Goal: Communication & Community: Share content

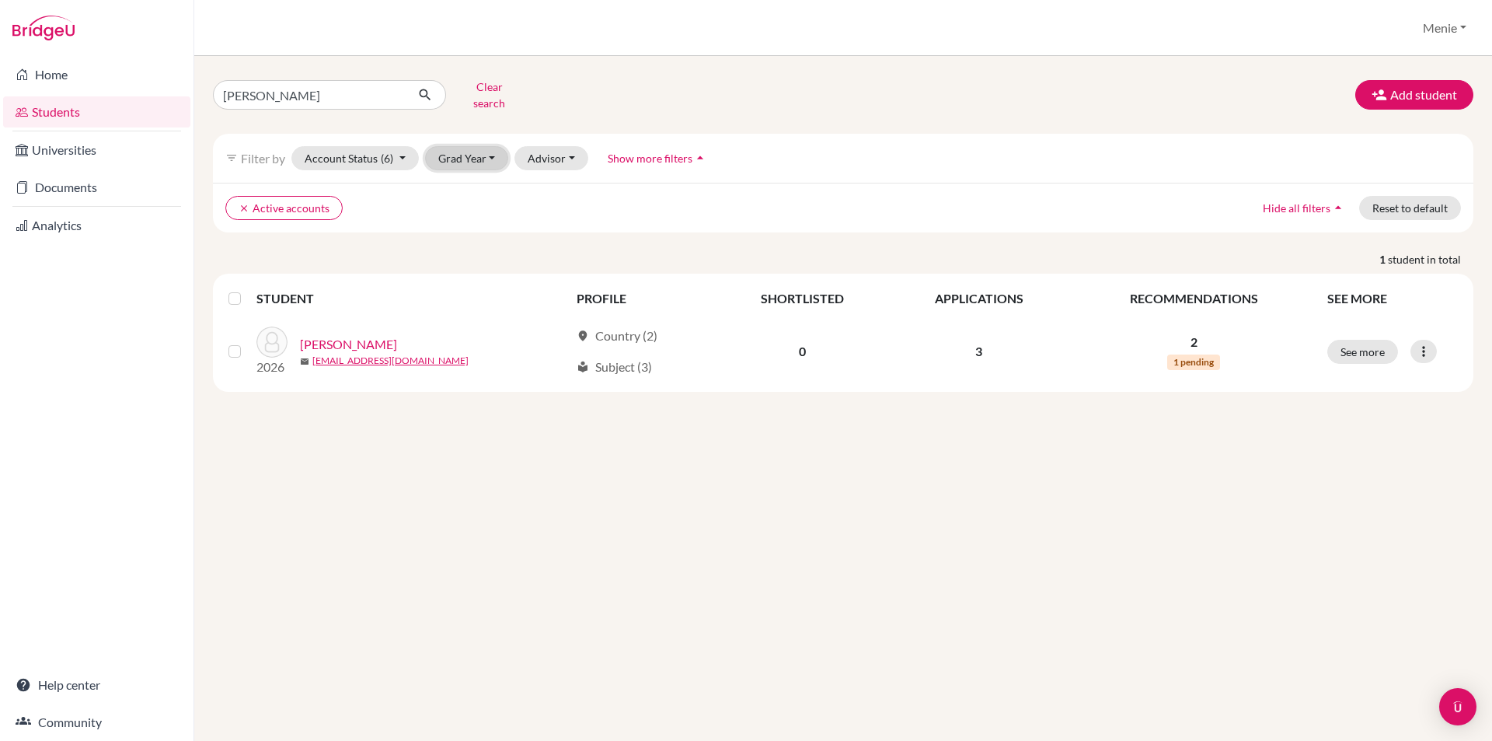
click at [471, 148] on button "Grad Year" at bounding box center [467, 158] width 84 height 24
drag, startPoint x: 466, startPoint y: 204, endPoint x: 420, endPoint y: 180, distance: 51.5
click at [465, 207] on span "2026" at bounding box center [459, 216] width 28 height 19
drag, startPoint x: 288, startPoint y: 92, endPoint x: 0, endPoint y: 99, distance: 288.4
click at [0, 99] on div "Home Students Universities Documents Analytics Help center Community Students o…" at bounding box center [746, 370] width 1492 height 741
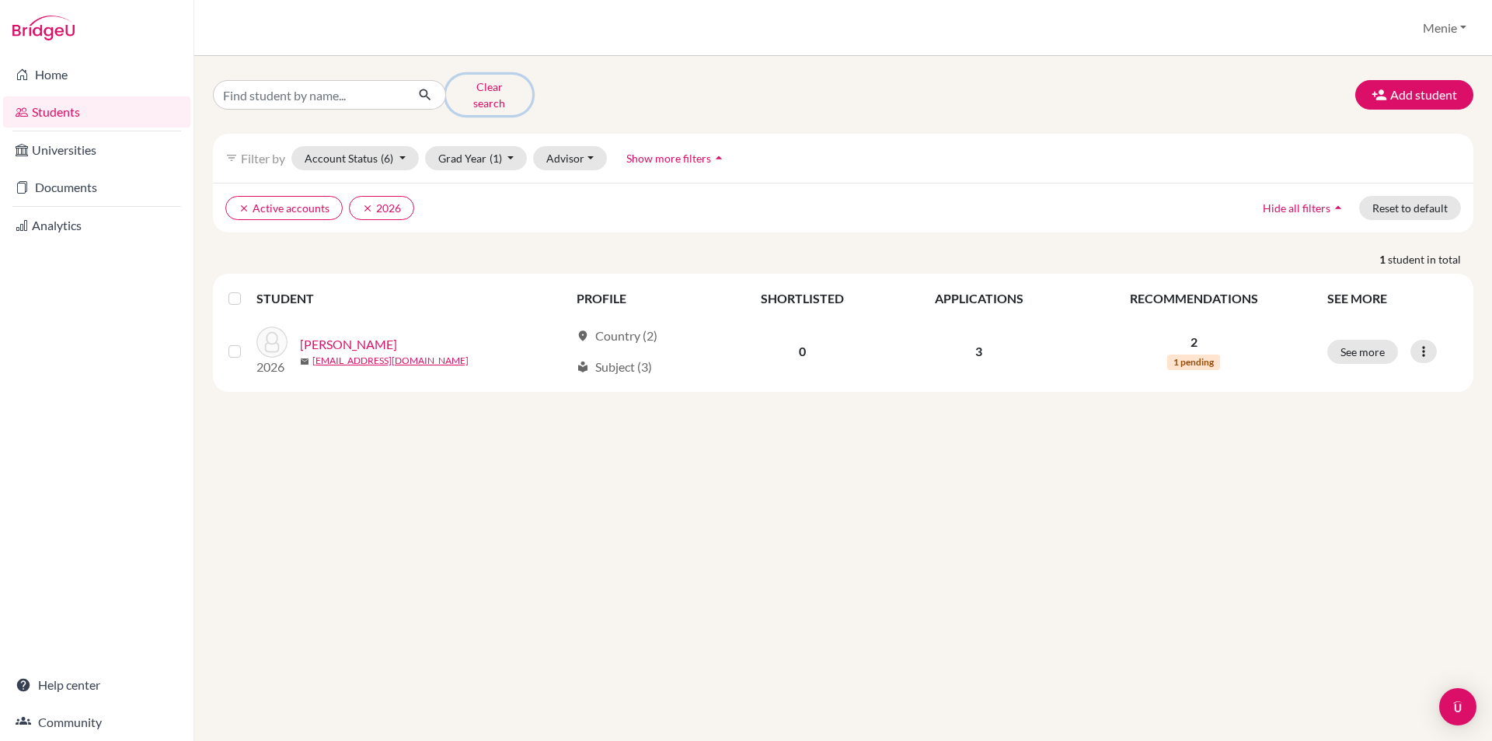
click at [481, 83] on button "Clear search" at bounding box center [489, 95] width 86 height 40
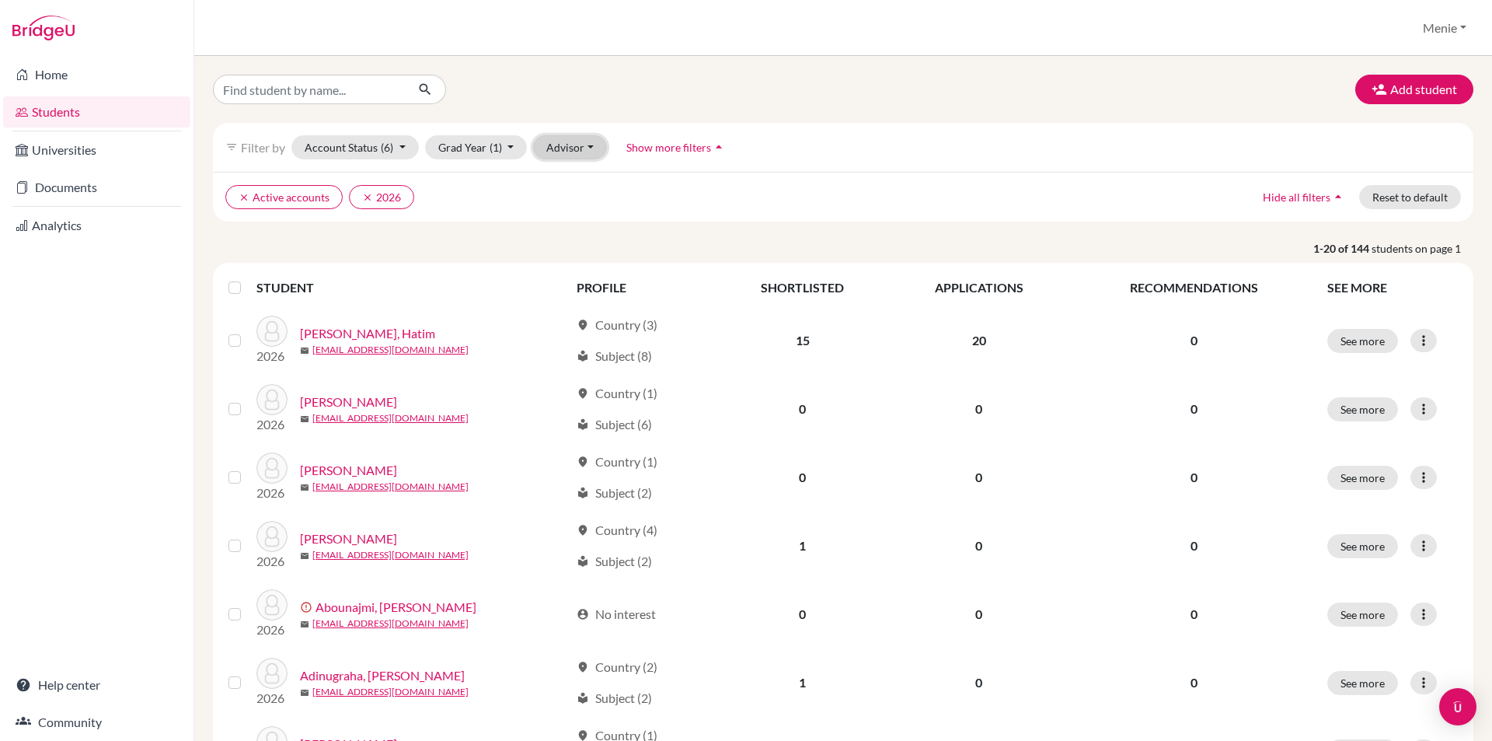
click at [589, 141] on button "Advisor" at bounding box center [570, 147] width 74 height 24
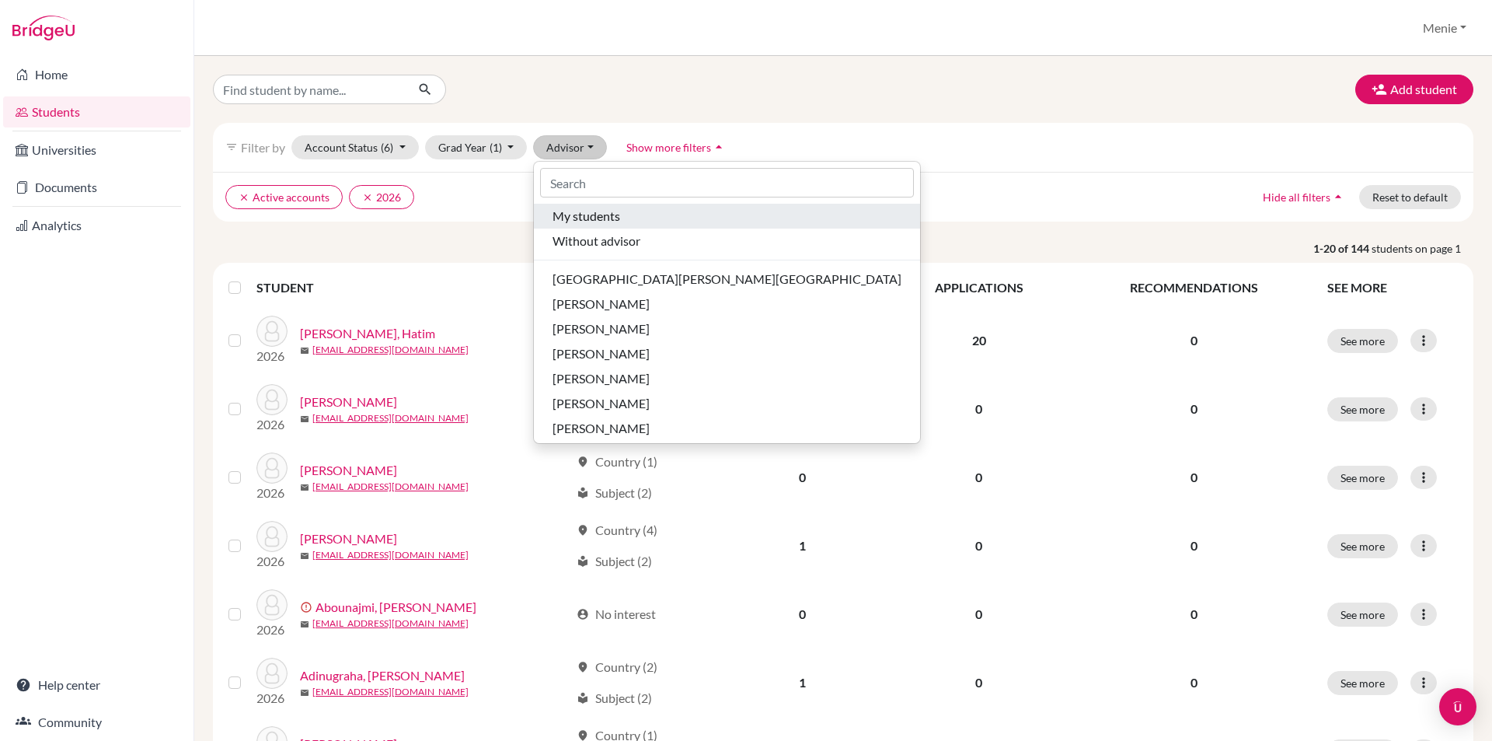
click at [585, 215] on span "My students" at bounding box center [587, 216] width 68 height 19
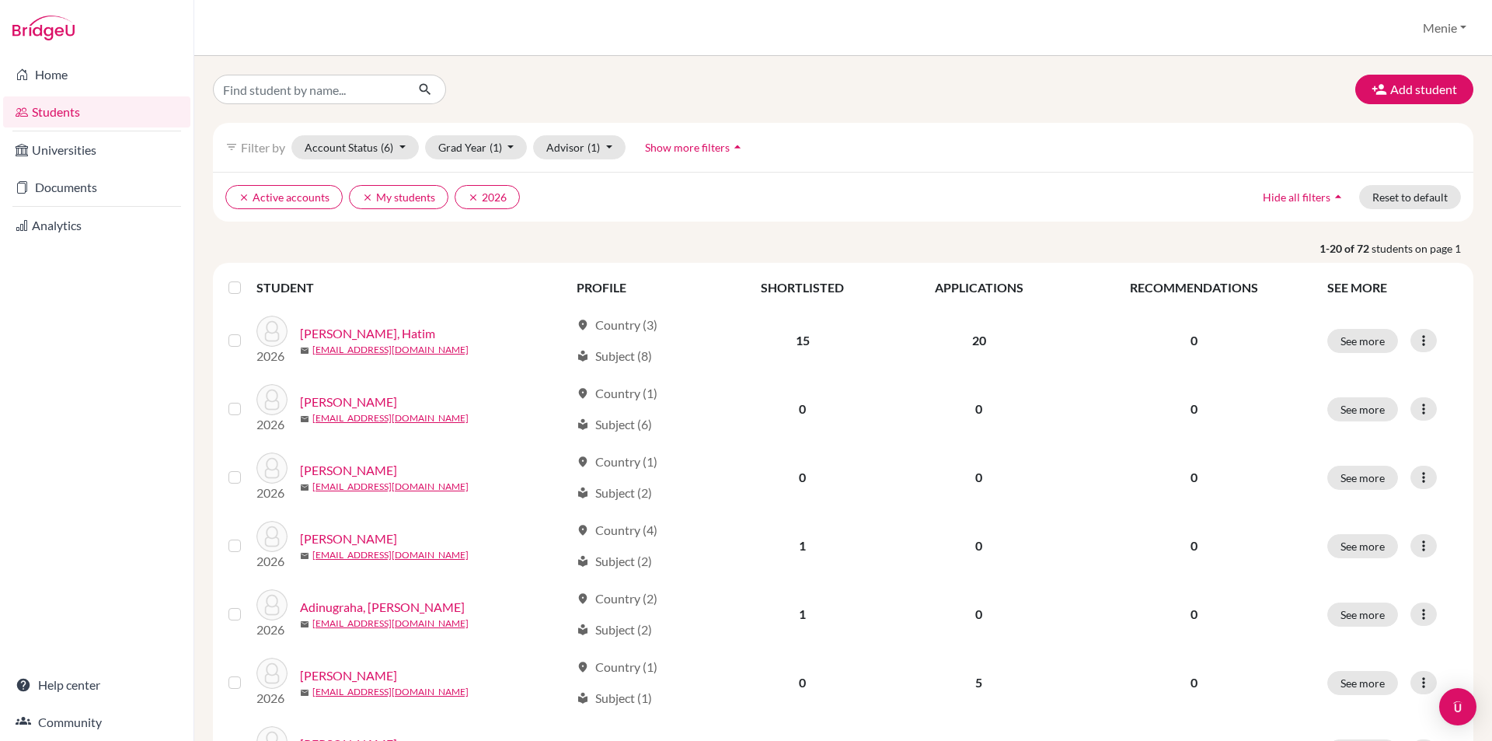
click at [247, 278] on label at bounding box center [247, 278] width 0 height 0
click at [0, 0] on input "checkbox" at bounding box center [0, 0] width 0 height 0
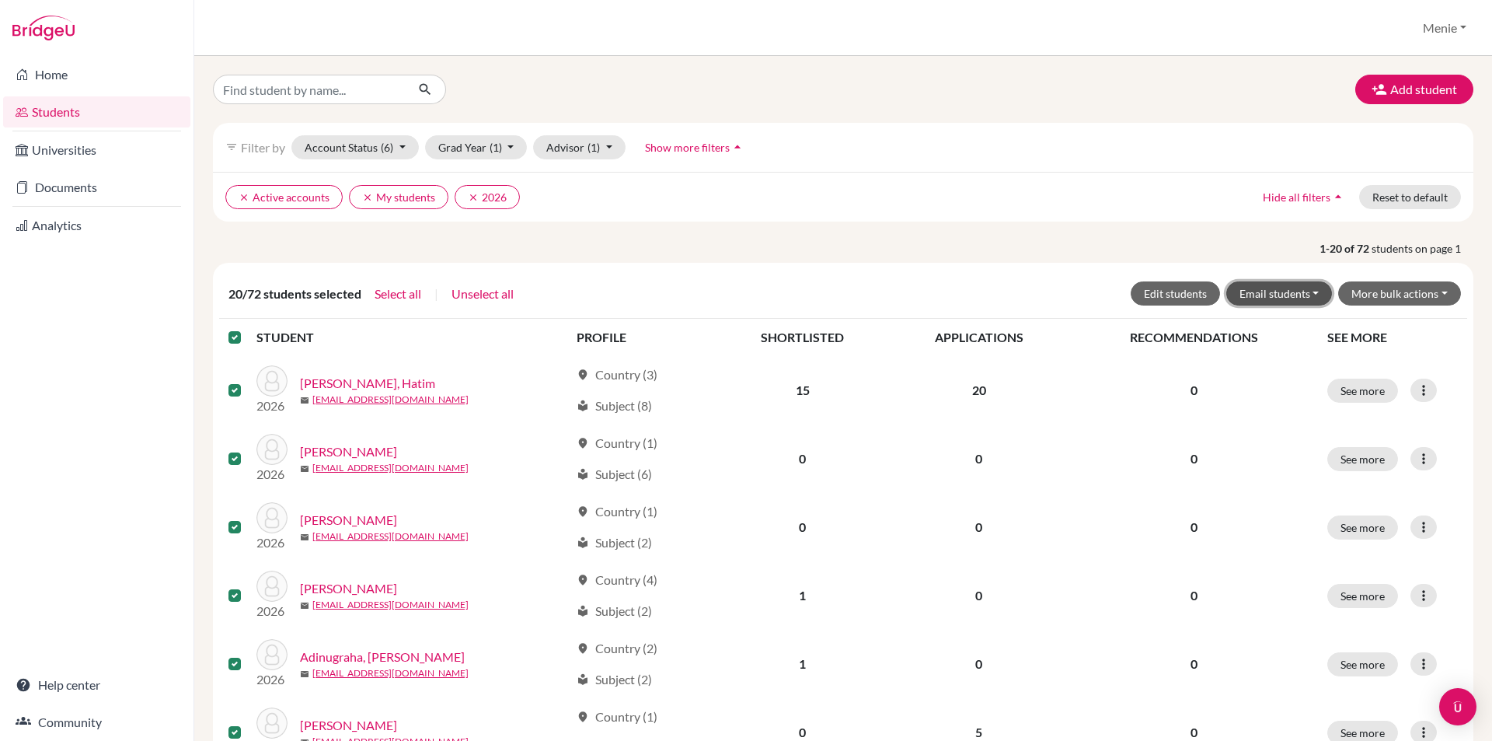
click at [1291, 295] on button "Email students" at bounding box center [1279, 293] width 106 height 24
click at [1302, 353] on button "Via default email" at bounding box center [1313, 351] width 172 height 25
click at [1262, 289] on button "Email students" at bounding box center [1279, 293] width 106 height 24
click at [1271, 351] on button "Via default email" at bounding box center [1313, 351] width 172 height 25
click at [1267, 291] on button "Email students" at bounding box center [1279, 293] width 106 height 24
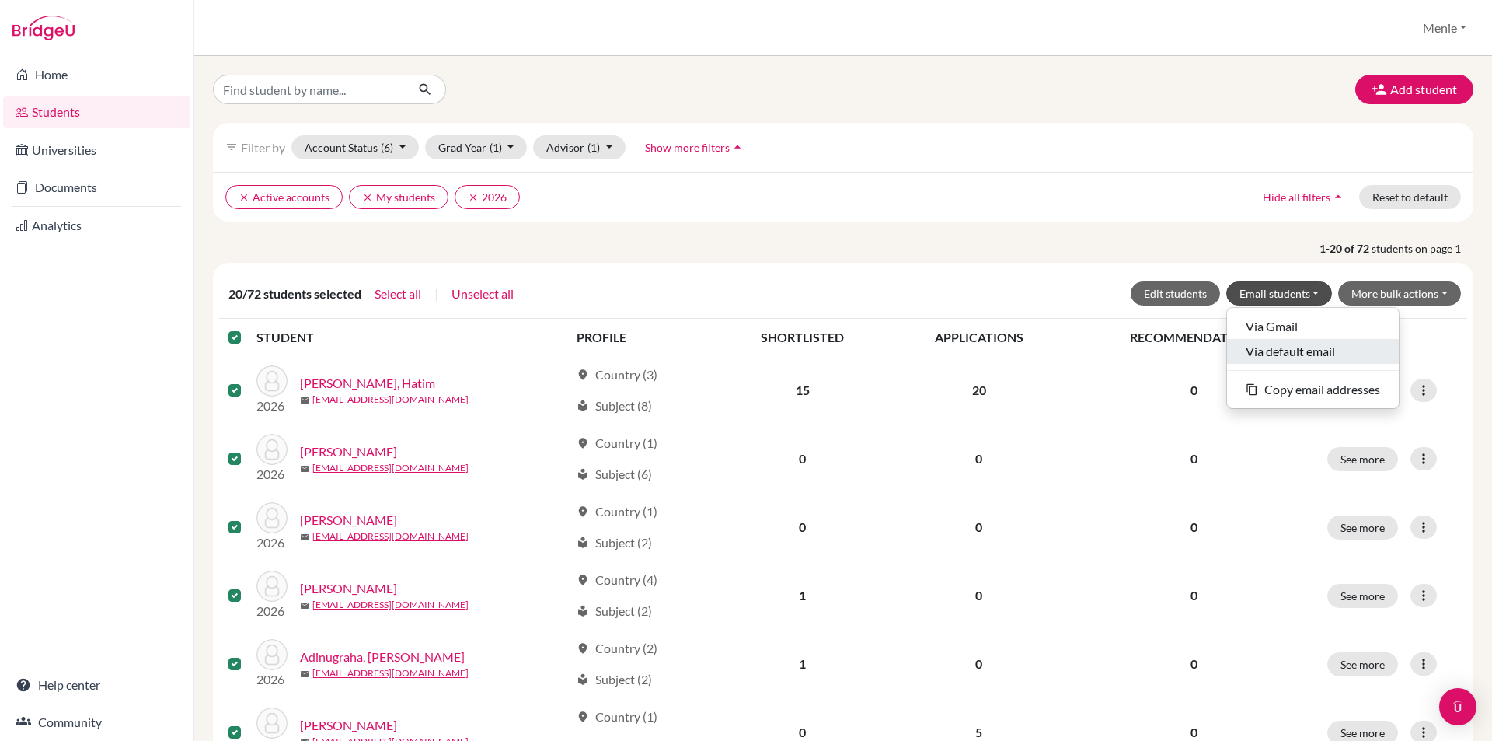
click at [1286, 350] on button "Via default email" at bounding box center [1313, 351] width 172 height 25
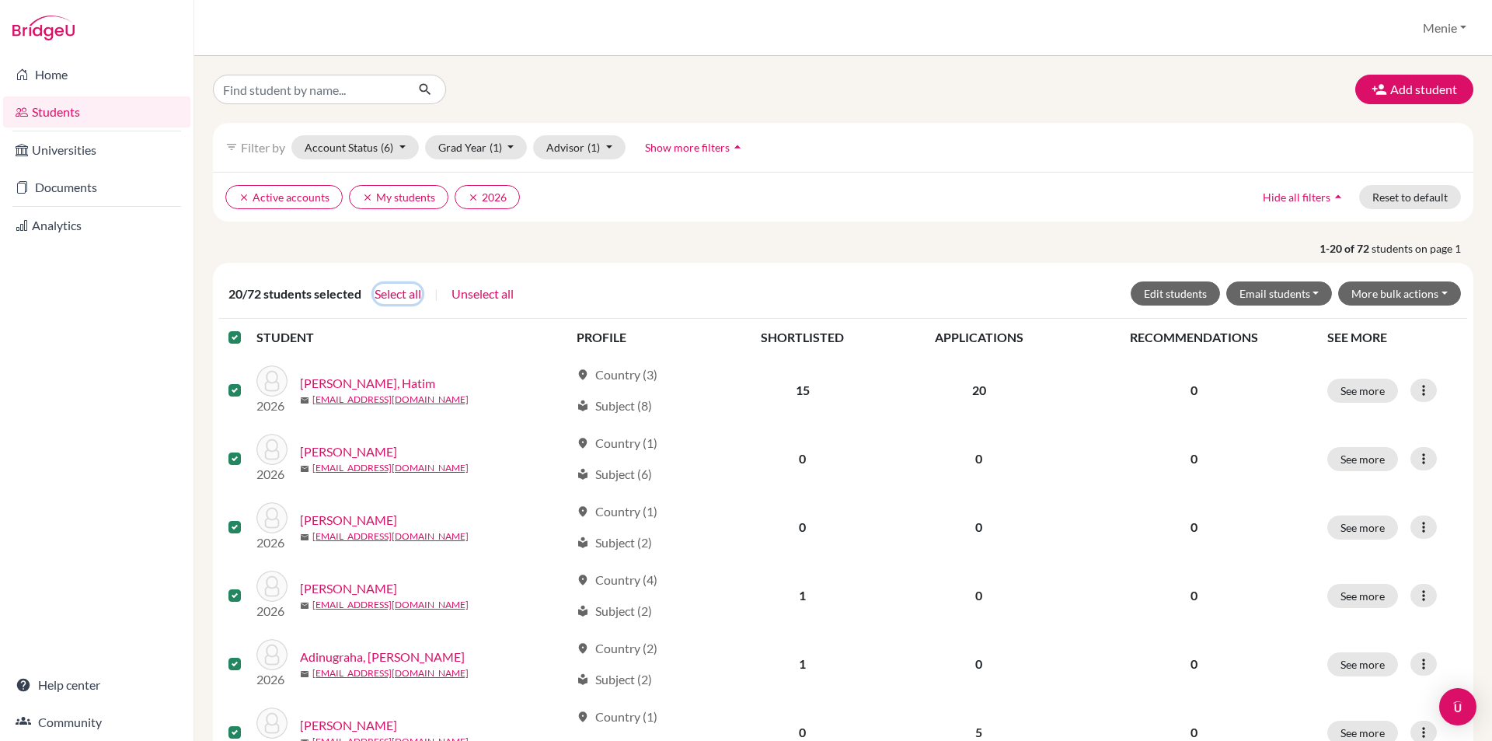
click at [412, 295] on button "Select all" at bounding box center [398, 294] width 48 height 20
click at [1265, 292] on button "Email students" at bounding box center [1279, 293] width 106 height 24
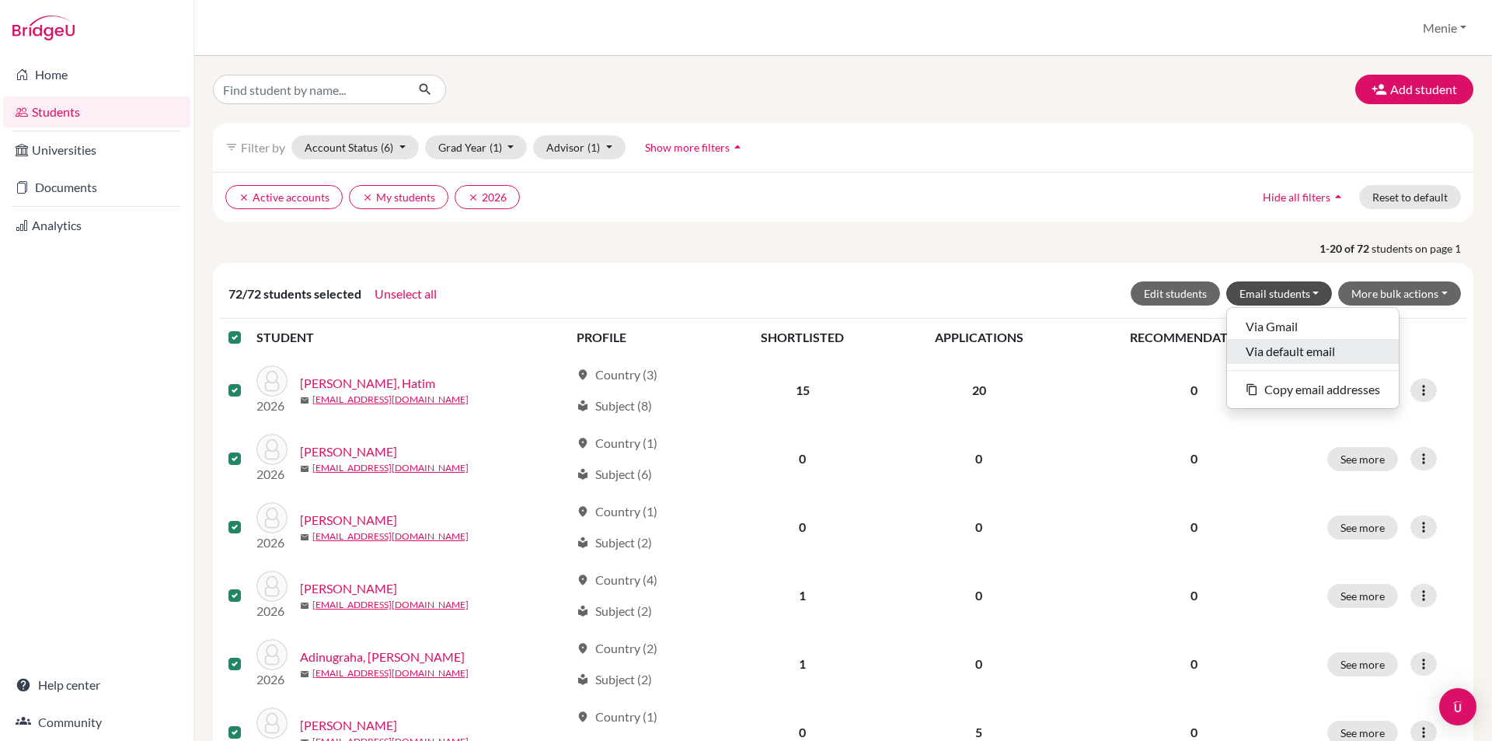
click at [1274, 353] on button "Via default email" at bounding box center [1313, 351] width 172 height 25
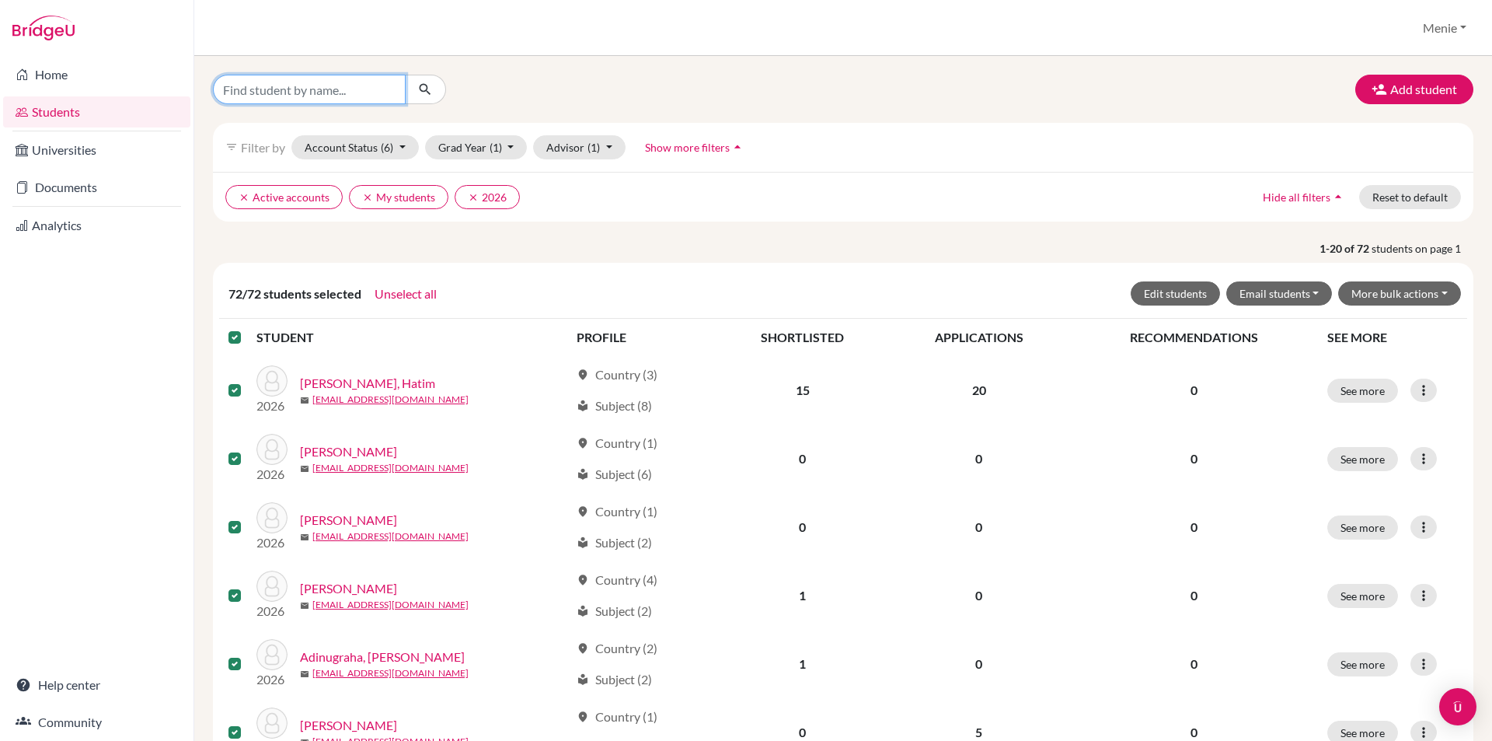
click at [307, 93] on input "Find student by name..." at bounding box center [309, 90] width 193 height 30
type input "R"
type input "Jutlar"
click button "submit" at bounding box center [425, 90] width 41 height 30
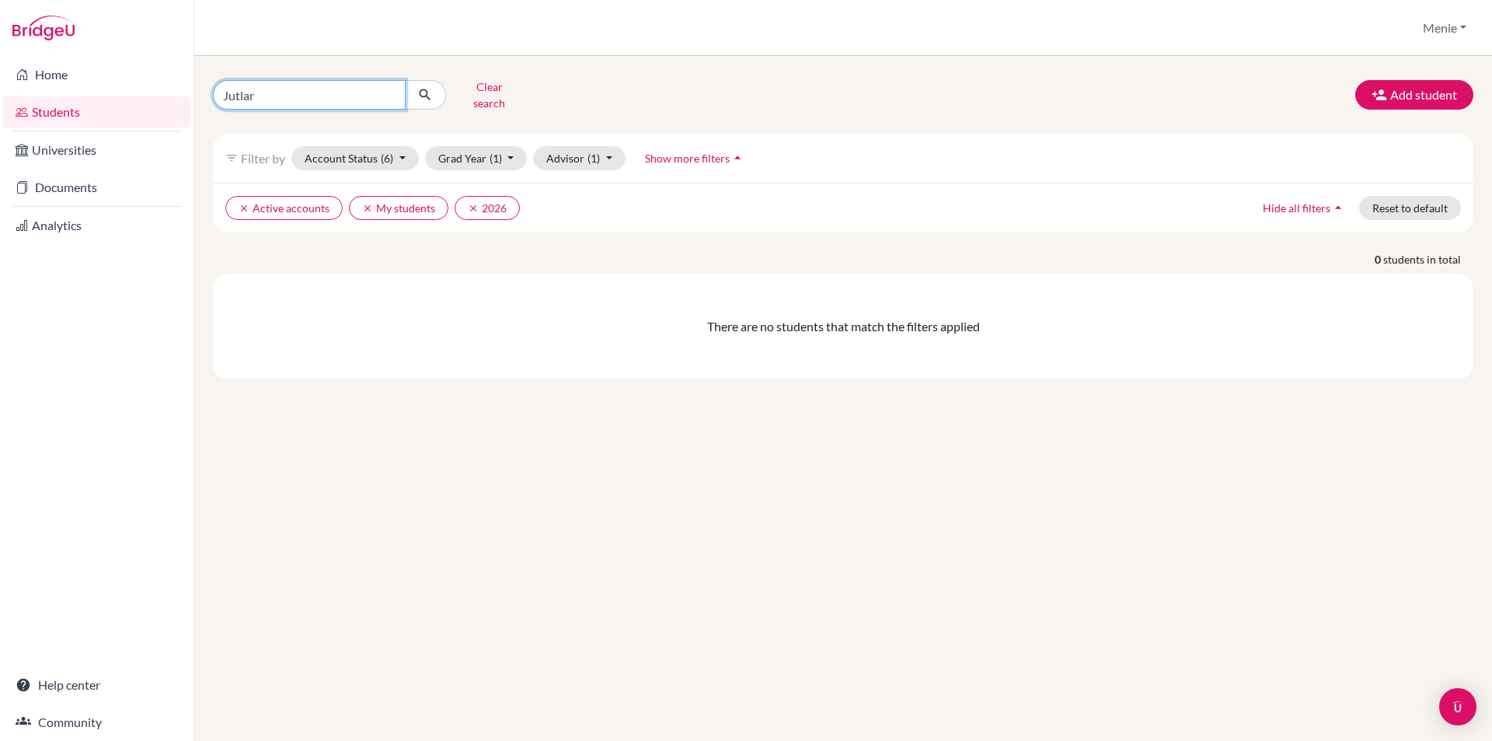
click at [308, 91] on input "Jutlar" at bounding box center [309, 95] width 193 height 30
type input "J"
type input "Reisspal"
click at [420, 90] on icon "submit" at bounding box center [425, 95] width 16 height 16
